Goal: Complete application form: Complete application form

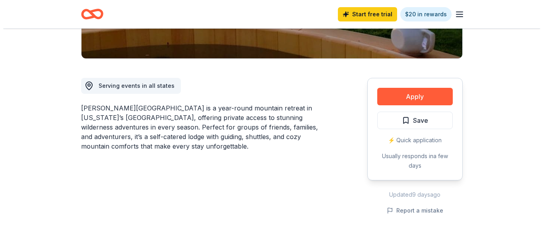
scroll to position [207, 0]
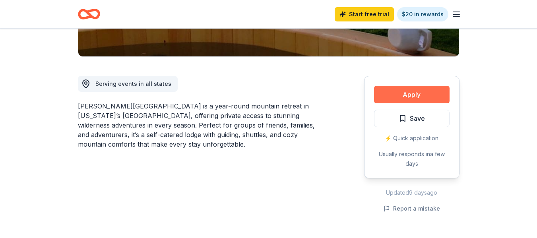
click at [397, 86] on button "Apply" at bounding box center [412, 94] width 76 height 17
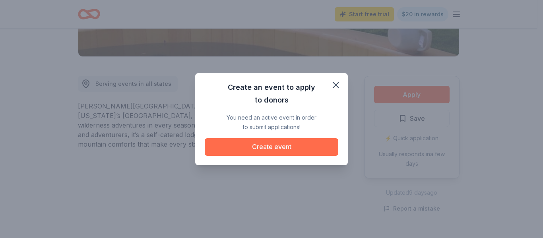
click at [290, 148] on button "Create event" at bounding box center [272, 146] width 134 height 17
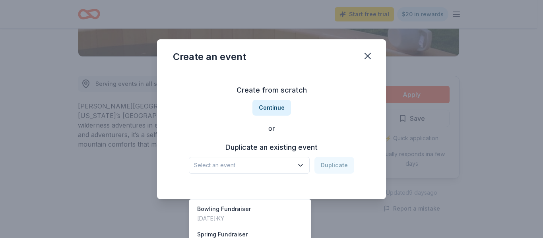
click at [298, 166] on icon "button" at bounding box center [300, 165] width 8 height 8
click at [283, 108] on div "Create from scratch Continue or Duplicate an existing event Select an event Dup…" at bounding box center [271, 128] width 197 height 115
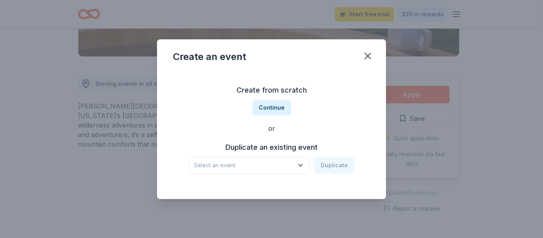
click at [283, 108] on button "Continue" at bounding box center [271, 108] width 39 height 16
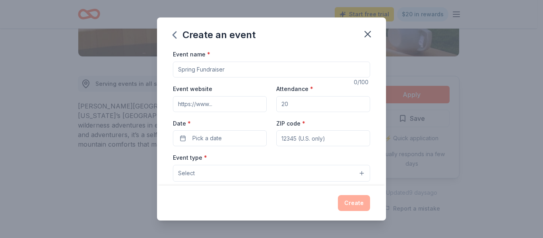
click at [225, 67] on input "Event name *" at bounding box center [271, 70] width 197 height 16
type input "[PERSON_NAME] [PERSON_NAME]"
click at [223, 101] on input "Event website" at bounding box center [220, 104] width 94 height 16
type input "[DOMAIN_NAME]"
click at [295, 107] on input "Attendance *" at bounding box center [323, 104] width 94 height 16
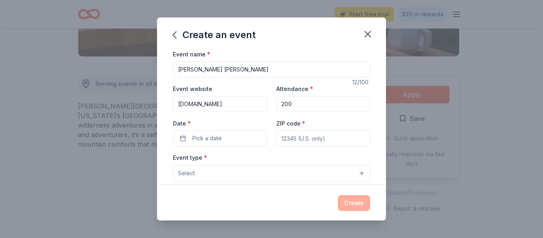
type input "200"
click at [293, 135] on input "ZIP code *" at bounding box center [323, 138] width 94 height 16
type input "40214"
click at [230, 132] on button "Pick a date" at bounding box center [220, 138] width 94 height 16
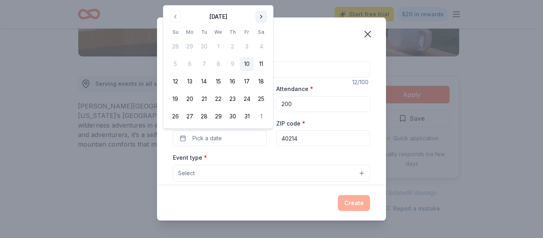
click at [261, 16] on button "Go to next month" at bounding box center [261, 16] width 11 height 11
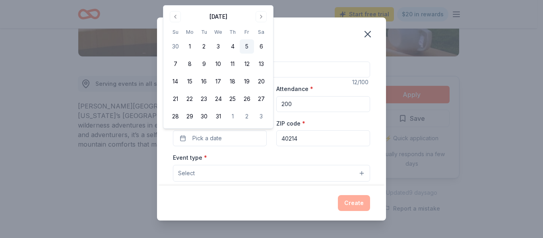
click at [245, 45] on button "5" at bounding box center [247, 46] width 14 height 14
click at [246, 45] on button "5" at bounding box center [247, 46] width 14 height 14
click at [231, 143] on button "Pick a date" at bounding box center [220, 138] width 94 height 16
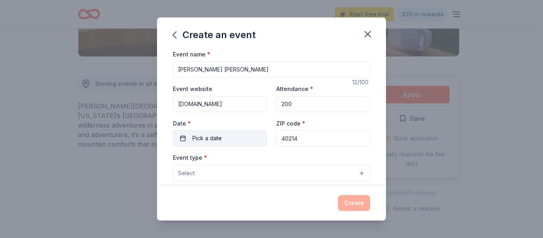
click at [228, 141] on button "Pick a date" at bounding box center [220, 138] width 94 height 16
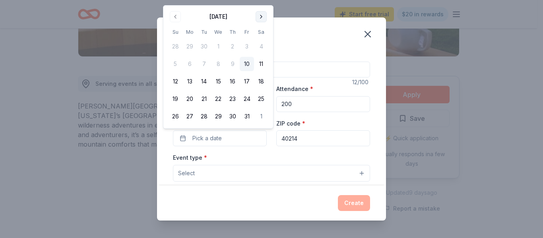
click at [259, 13] on button "Go to next month" at bounding box center [261, 16] width 11 height 11
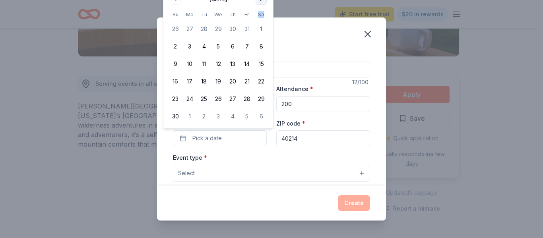
click at [259, 13] on th "Sa" at bounding box center [261, 14] width 14 height 8
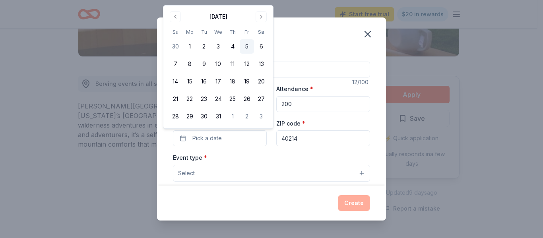
click at [245, 46] on button "5" at bounding box center [247, 46] width 14 height 14
click at [220, 170] on button "Select" at bounding box center [271, 173] width 197 height 17
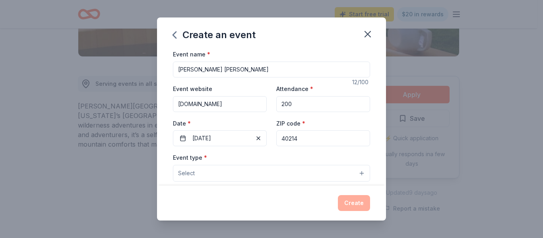
click at [220, 171] on button "Select" at bounding box center [271, 173] width 197 height 17
click at [352, 173] on button "Select" at bounding box center [271, 173] width 197 height 17
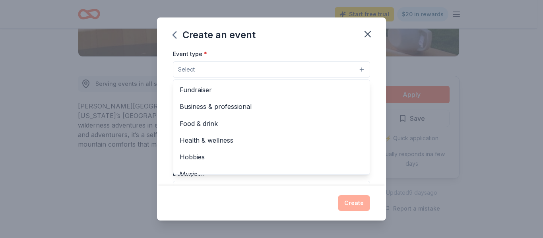
scroll to position [106, 0]
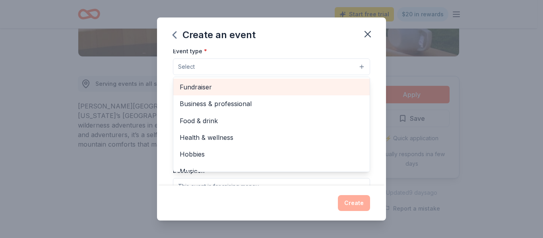
click at [198, 90] on span "Fundraiser" at bounding box center [272, 87] width 184 height 10
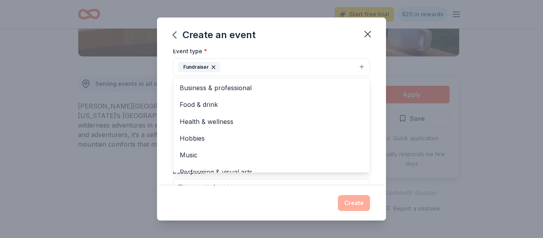
scroll to position [10, 0]
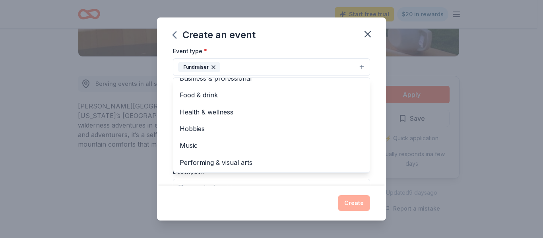
click at [372, 130] on div "Event name * Holly Jolly 12 /100 Event website sna-panthers.org Attendance * 20…" at bounding box center [271, 117] width 229 height 136
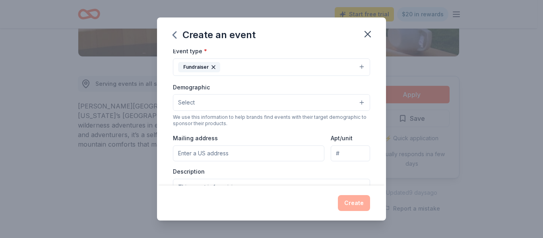
click at [360, 99] on button "Select" at bounding box center [271, 102] width 197 height 17
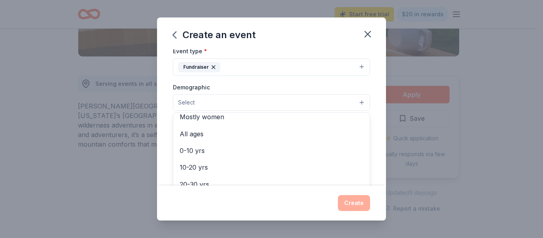
scroll to position [42, 0]
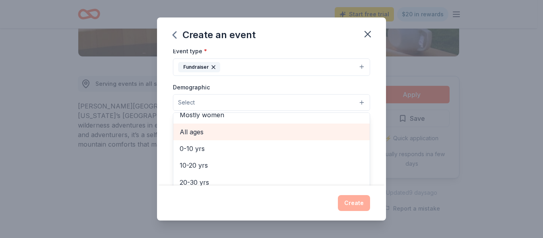
drag, startPoint x: 336, startPoint y: 141, endPoint x: 331, endPoint y: 130, distance: 12.3
click at [331, 130] on div "All genders Mostly men Mostly women All ages 0-10 yrs 10-20 yrs 20-30 yrs 30-40…" at bounding box center [271, 159] width 197 height 95
click at [331, 130] on span "All ages" at bounding box center [272, 132] width 184 height 10
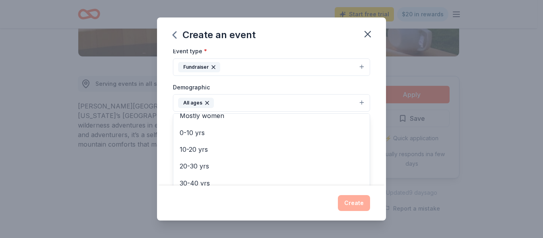
click at [370, 103] on div "Event name * Holly Jolly 12 /100 Event website sna-panthers.org Attendance * 20…" at bounding box center [271, 117] width 229 height 136
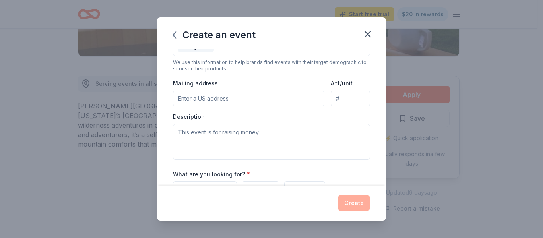
scroll to position [163, 0]
click at [207, 95] on input "Mailing address" at bounding box center [248, 97] width 151 height 16
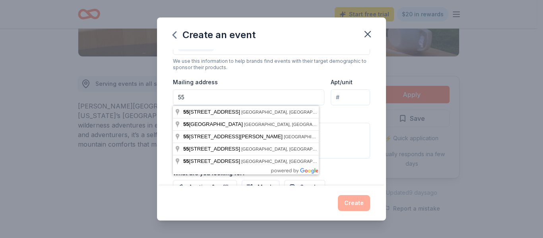
type input "[STREET_ADDRESS]"
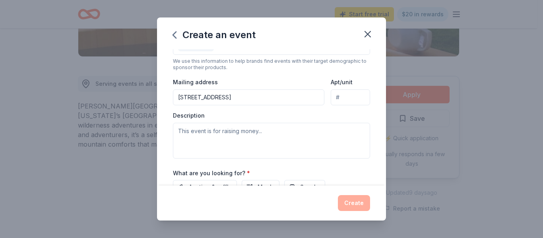
click at [336, 116] on div "Description" at bounding box center [271, 135] width 197 height 47
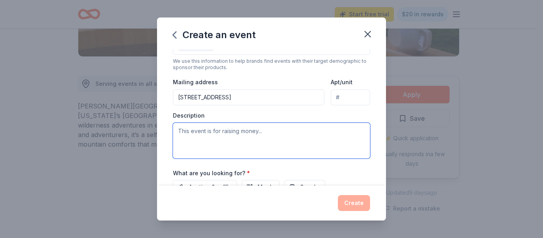
click at [265, 132] on textarea at bounding box center [271, 141] width 197 height 36
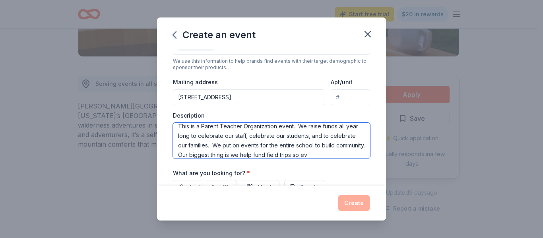
scroll to position [14, 0]
type textarea "This is a Parent Teacher Organization event. We raise funds all year long to ce…"
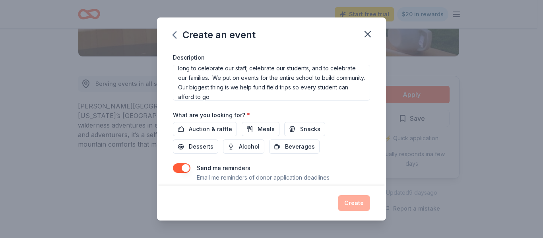
scroll to position [245, 0]
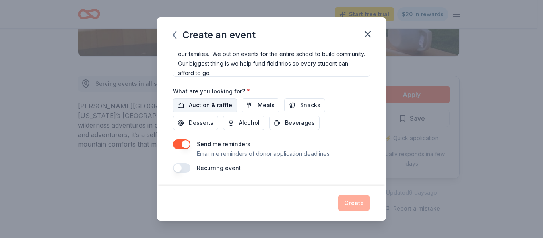
click at [205, 104] on span "Auction & raffle" at bounding box center [210, 106] width 43 height 10
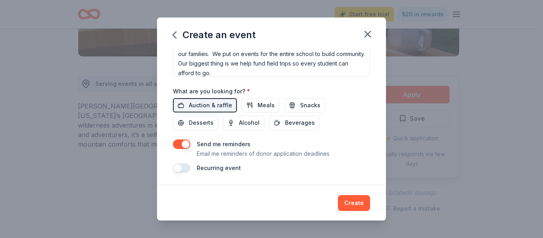
click at [189, 147] on button "button" at bounding box center [181, 144] width 17 height 10
click at [175, 165] on button "button" at bounding box center [181, 168] width 17 height 10
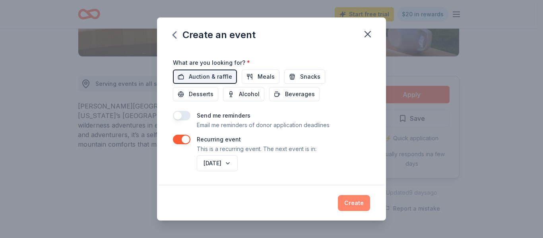
click at [346, 199] on button "Create" at bounding box center [354, 203] width 32 height 16
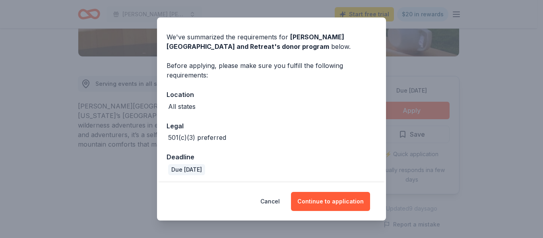
scroll to position [26, 0]
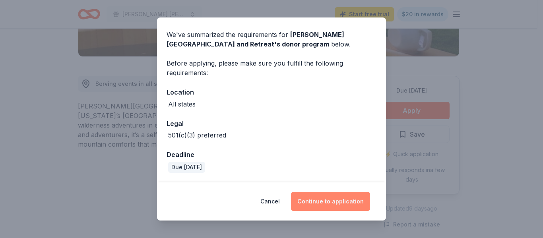
click at [339, 195] on button "Continue to application" at bounding box center [330, 201] width 79 height 19
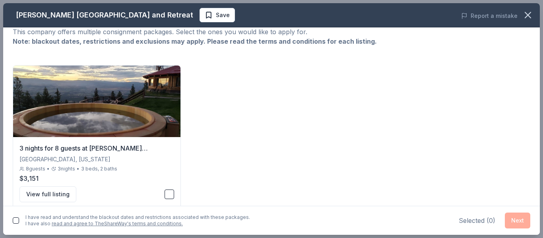
scroll to position [39, 0]
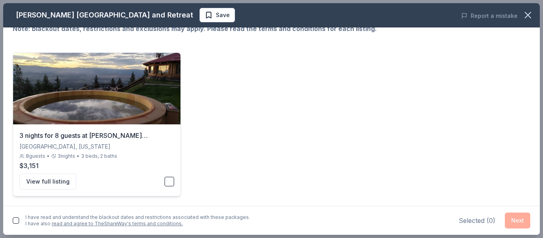
click at [168, 184] on button "button" at bounding box center [170, 182] width 10 height 10
click at [14, 221] on button "button" at bounding box center [16, 220] width 6 height 6
click at [511, 219] on button "Next" at bounding box center [517, 221] width 25 height 16
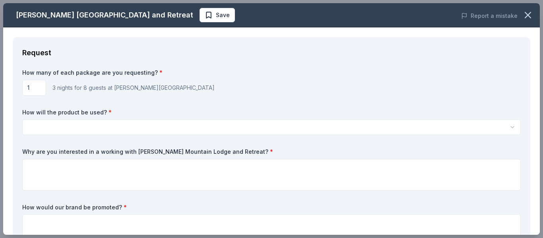
scroll to position [0, 0]
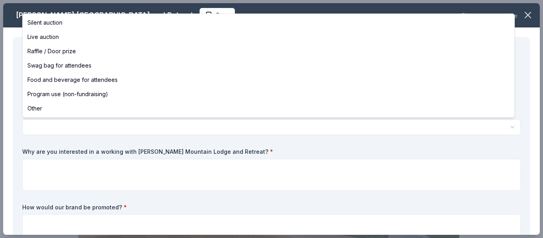
click at [285, 131] on html "Holly Jolly Save Apply Due in 49 days Share Downing Mountain Lodge and Retreat …" at bounding box center [271, 119] width 543 height 238
select select "silentAuction"
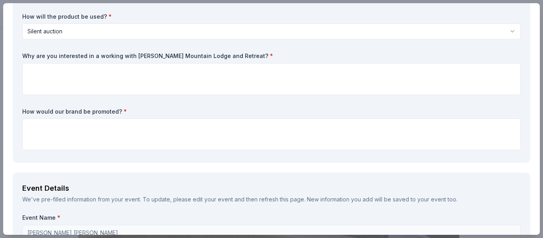
scroll to position [100, 0]
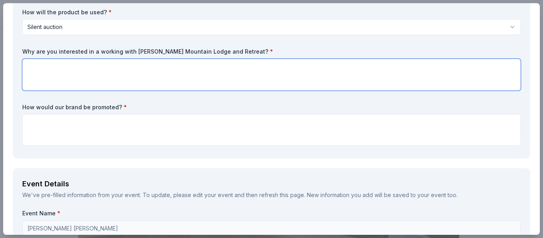
click at [268, 63] on textarea at bounding box center [271, 75] width 498 height 32
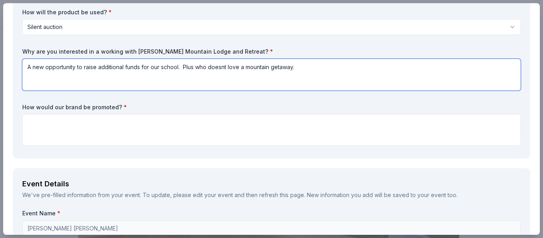
type textarea "A new opportunity to raise additional funds for our school. Plus who doesnt lov…"
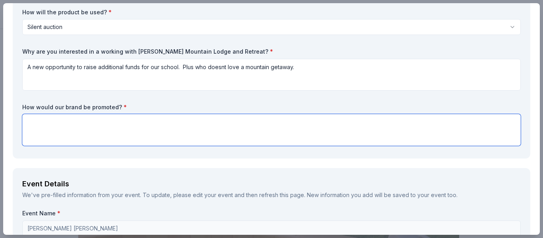
click at [211, 117] on textarea at bounding box center [271, 130] width 498 height 32
type textarea "on social media, school website, and more."
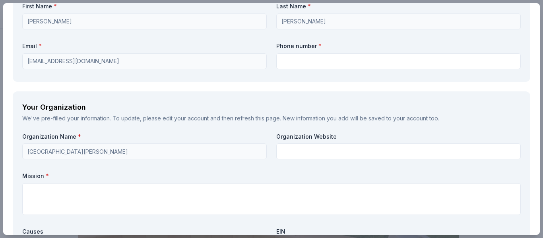
scroll to position [584, 0]
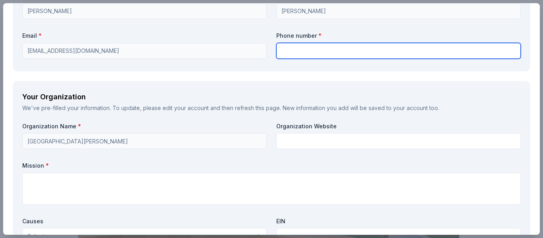
click at [357, 52] on input "text" at bounding box center [398, 51] width 244 height 16
type input "5027188442"
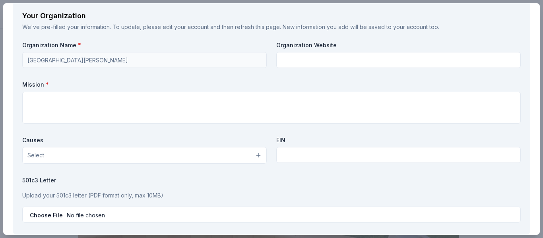
scroll to position [669, 0]
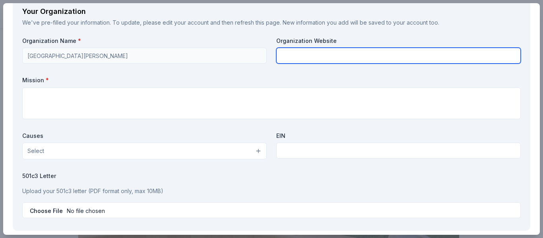
click at [309, 48] on input "text" at bounding box center [398, 56] width 244 height 16
click at [342, 51] on input "[GEOGRAPHIC_DATA][PERSON_NAME]" at bounding box center [398, 56] width 244 height 16
drag, startPoint x: 342, startPoint y: 51, endPoint x: 269, endPoint y: 54, distance: 73.2
click at [269, 54] on div "Organization Name * St. Nicholas Academy Organization Website St. Nicholas Acad…" at bounding box center [271, 129] width 498 height 184
type input "[DOMAIN_NAME]"
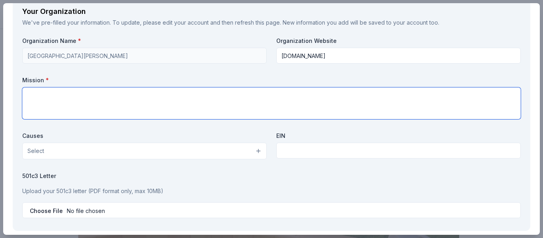
click at [232, 97] on textarea at bounding box center [271, 103] width 498 height 32
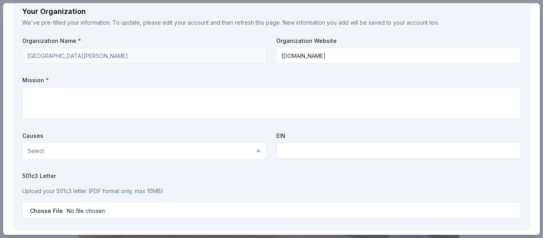
click at [250, 149] on button "Select" at bounding box center [144, 151] width 244 height 17
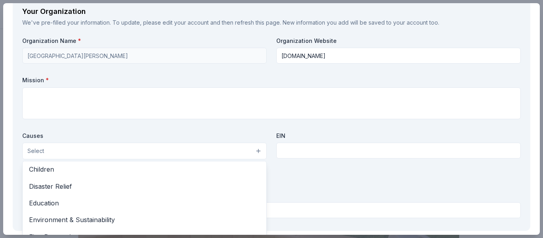
scroll to position [38, 0]
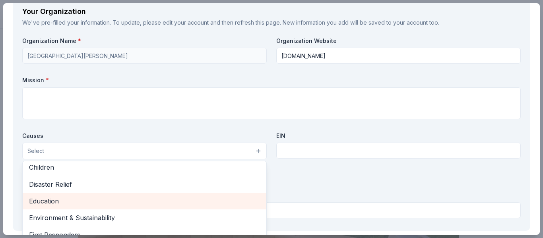
click at [203, 199] on span "Education" at bounding box center [144, 201] width 231 height 10
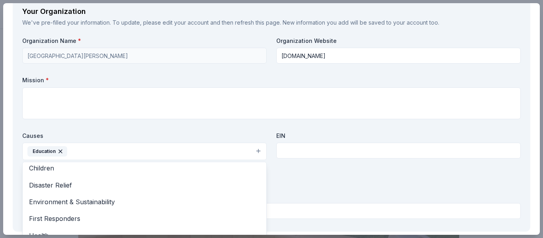
click at [156, 112] on div "Organization Name * St. Nicholas Academy Organization Website sna-panthers.org …" at bounding box center [271, 129] width 498 height 185
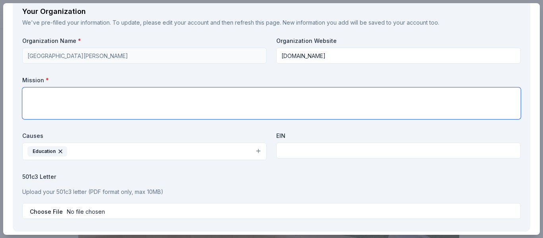
click at [158, 101] on textarea at bounding box center [271, 103] width 498 height 32
paste textarea "We believe that we have a social responsibility to stimulate the spirit of inqu…"
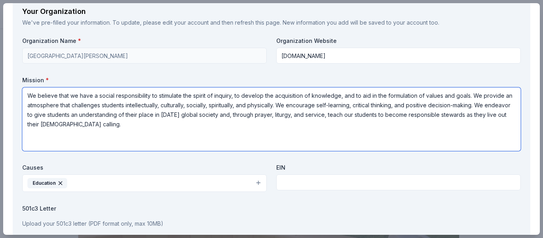
type textarea "We believe that we have a social responsibility to stimulate the spirit of inqu…"
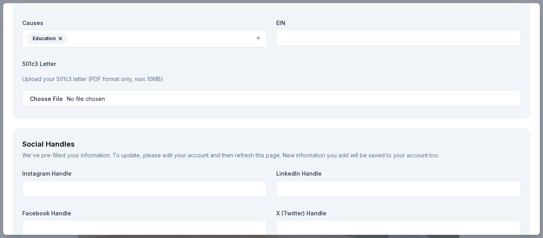
scroll to position [809, 0]
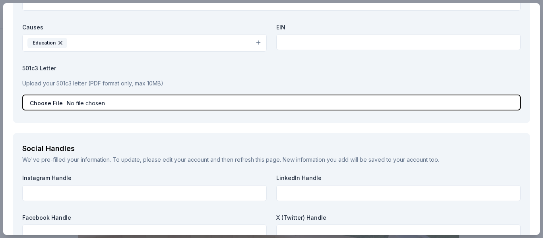
click at [155, 104] on input "file" at bounding box center [271, 103] width 498 height 16
type input "C:\fakepath\501c3 St. Nicholas 2024 (1) (1).pdf"
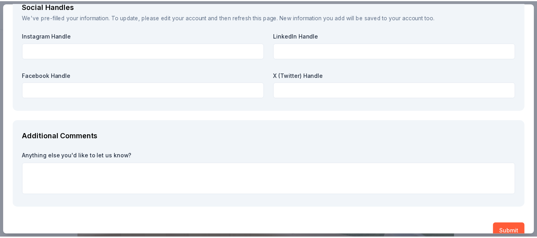
scroll to position [966, 0]
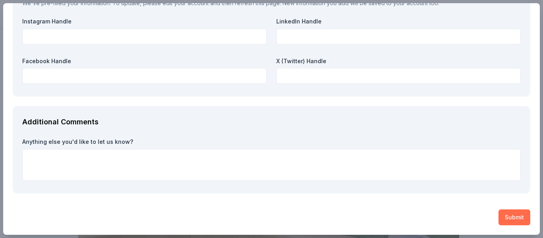
click at [509, 220] on button "Submit" at bounding box center [514, 217] width 32 height 16
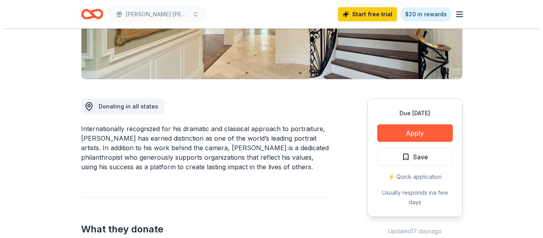
scroll to position [164, 0]
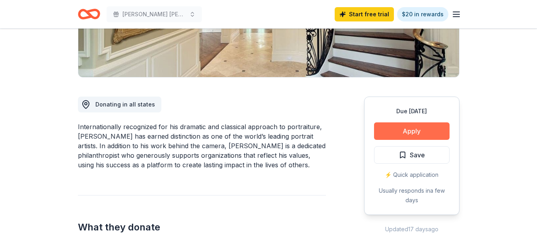
click at [422, 130] on button "Apply" at bounding box center [412, 130] width 76 height 17
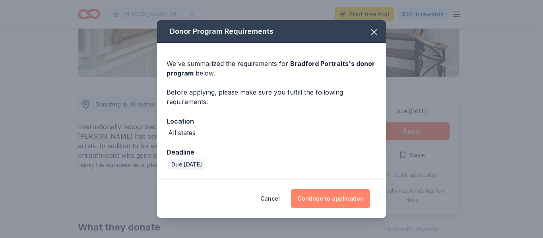
click at [325, 193] on button "Continue to application" at bounding box center [330, 198] width 79 height 19
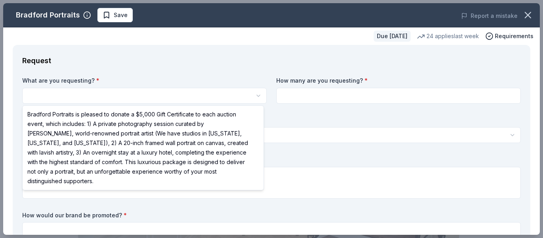
scroll to position [0, 0]
click at [257, 92] on html "[PERSON_NAME] [PERSON_NAME] Save Apply Due [DATE] Share Bradford Portraits New …" at bounding box center [271, 119] width 543 height 238
select select "Bradford Portraits is pleased to donate a $5,000 Gift Certificate to each aucti…"
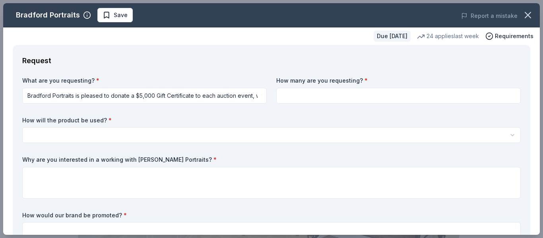
click at [296, 100] on input at bounding box center [398, 96] width 244 height 16
type input "1"
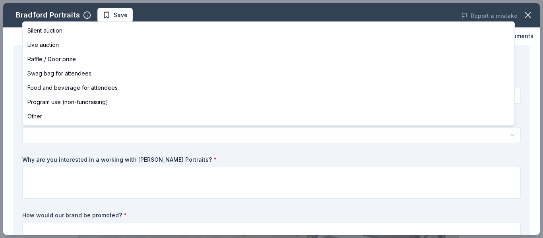
click at [211, 133] on html "[PERSON_NAME] [PERSON_NAME] Save Apply Due [DATE] Share Bradford Portraits New …" at bounding box center [271, 119] width 543 height 238
select select "silentAuction"
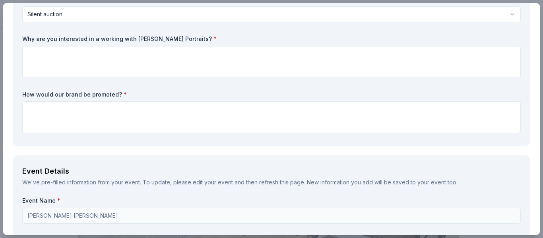
scroll to position [116, 0]
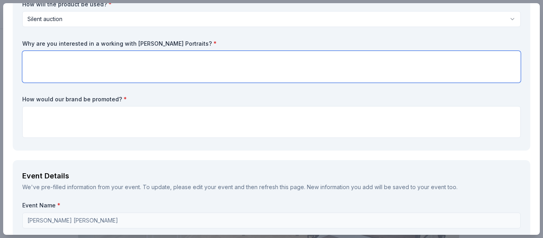
click at [260, 77] on textarea at bounding box center [271, 67] width 498 height 32
type textarea "An amazing opportunity to raise funds for one of our families."
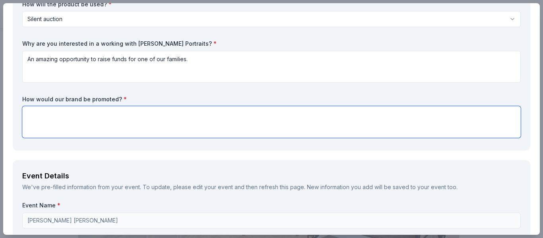
click at [166, 125] on textarea at bounding box center [271, 122] width 498 height 32
type textarea "Social media, website, and more."
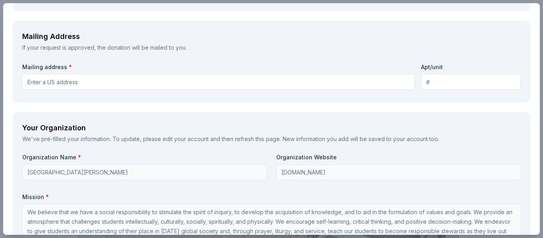
scroll to position [654, 0]
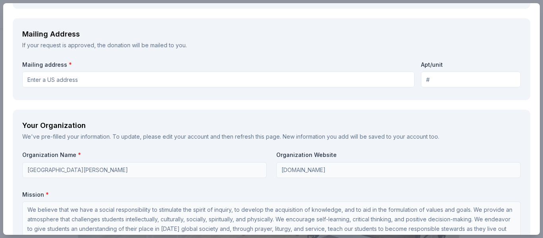
click at [223, 76] on input "Mailing address *" at bounding box center [218, 80] width 392 height 16
click at [280, 101] on div "Request What are you requesting? * Bradford Portraits is pleased to donate a $5…" at bounding box center [271, 17] width 536 height 1255
click at [275, 83] on input "[STREET_ADDRESS]" at bounding box center [218, 80] width 392 height 16
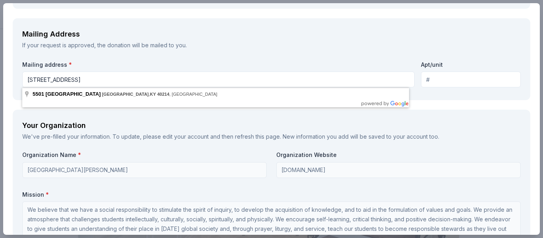
type input "[STREET_ADDRESS]"
click at [293, 49] on div "If your request is approved, the donation will be mailed to you." at bounding box center [271, 46] width 498 height 10
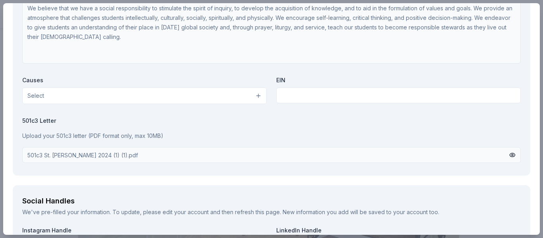
scroll to position [863, 0]
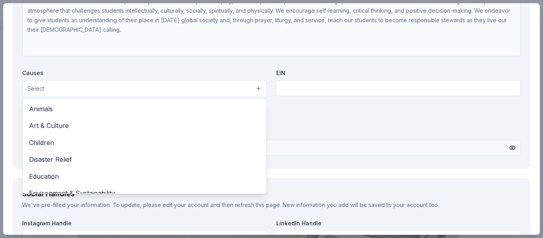
click at [255, 91] on button "Select" at bounding box center [144, 88] width 244 height 17
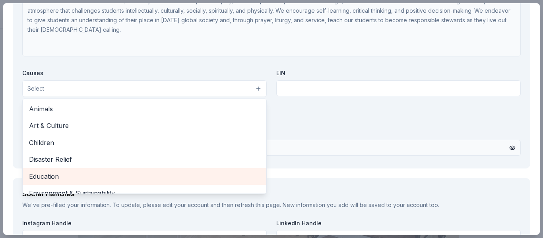
click at [137, 170] on div "Education" at bounding box center [145, 176] width 244 height 17
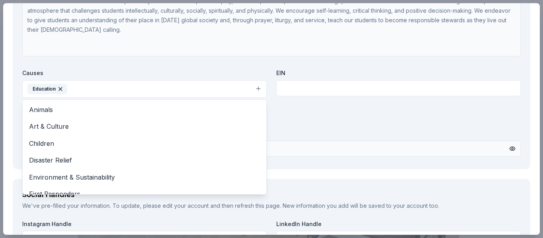
click at [315, 123] on div "Organization Name * St. [PERSON_NAME] Academy Organization Website [DOMAIN_NAME…" at bounding box center [271, 50] width 498 height 217
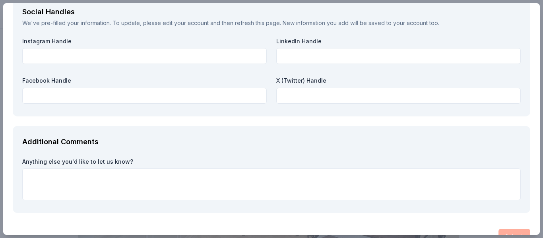
scroll to position [1065, 0]
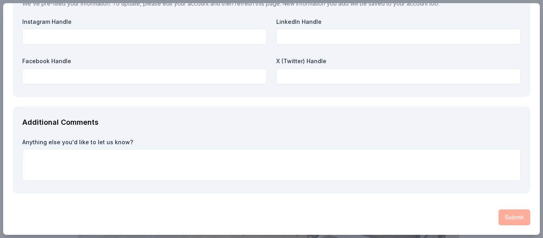
click at [503, 218] on div "Submit" at bounding box center [271, 217] width 517 height 16
click at [504, 213] on div "Submit" at bounding box center [271, 217] width 517 height 16
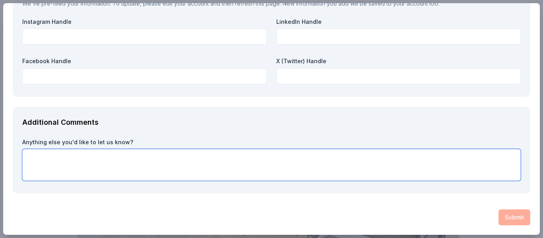
click at [398, 152] on textarea at bounding box center [271, 165] width 498 height 32
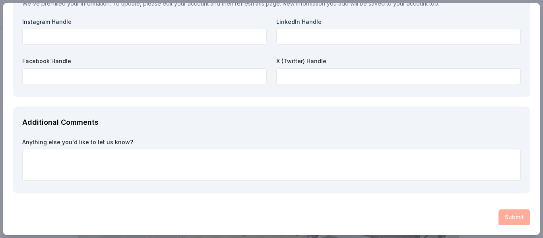
click at [506, 213] on div "Submit" at bounding box center [271, 217] width 517 height 16
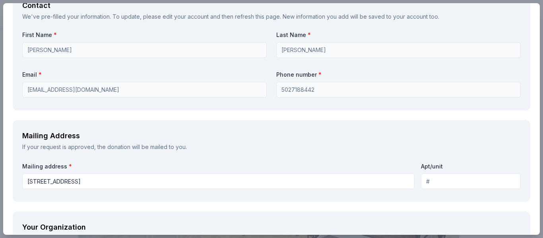
scroll to position [555, 0]
